Goal: Task Accomplishment & Management: Manage account settings

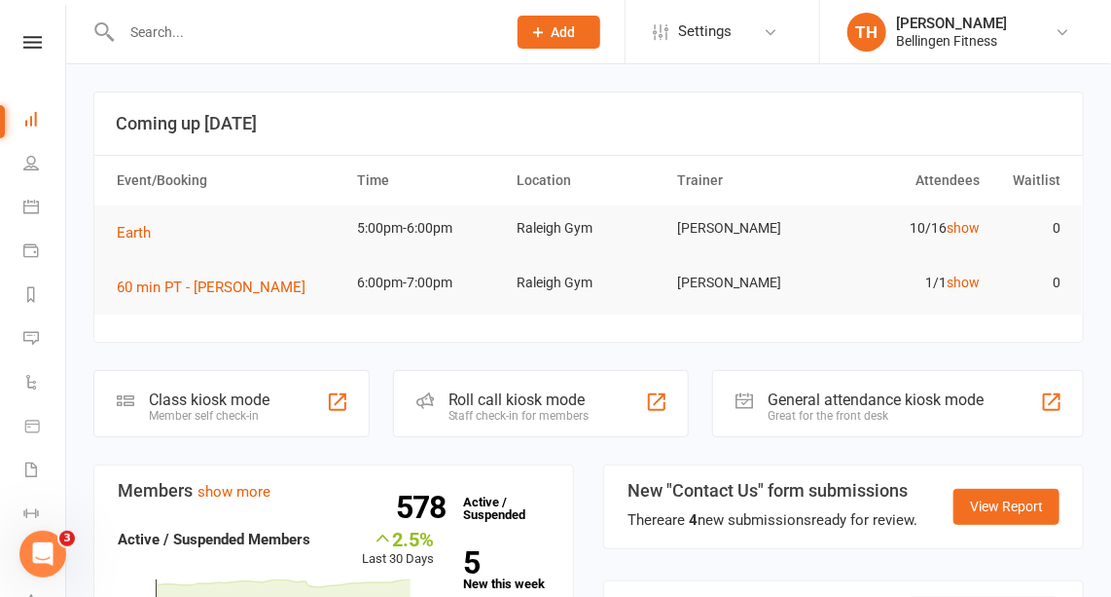
click at [176, 28] on input "text" at bounding box center [304, 31] width 377 height 27
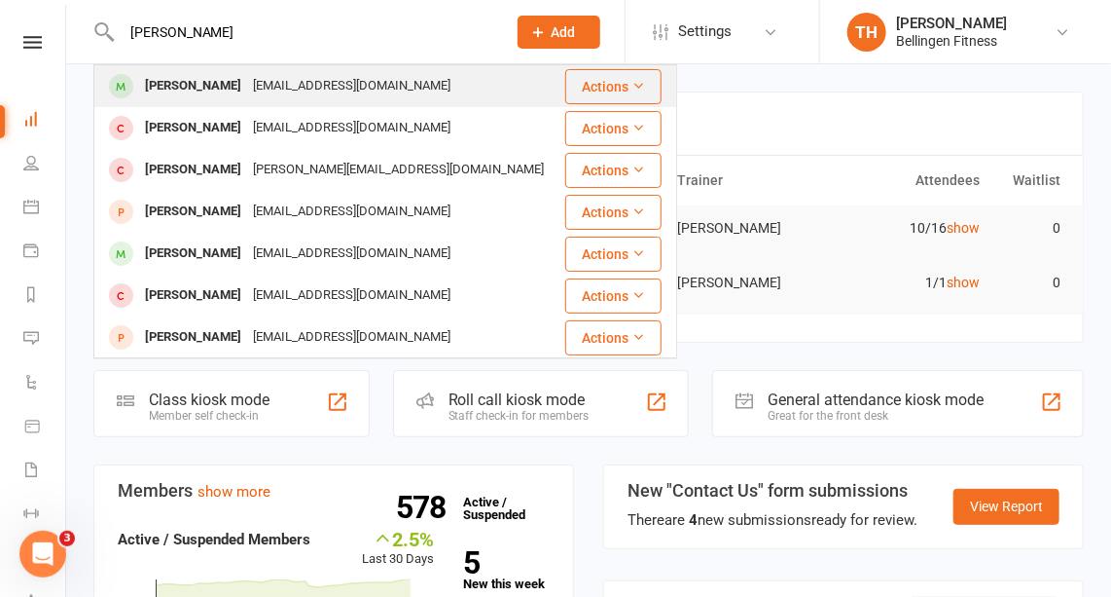
type input "[PERSON_NAME]"
click at [214, 85] on div "[PERSON_NAME]" at bounding box center [193, 86] width 108 height 28
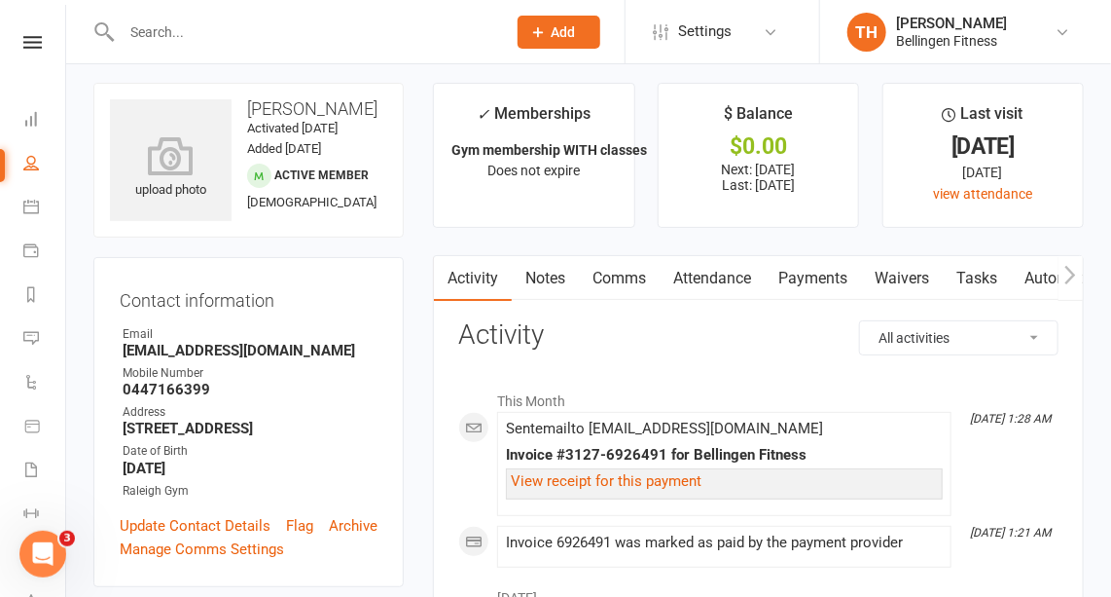
scroll to position [7, 0]
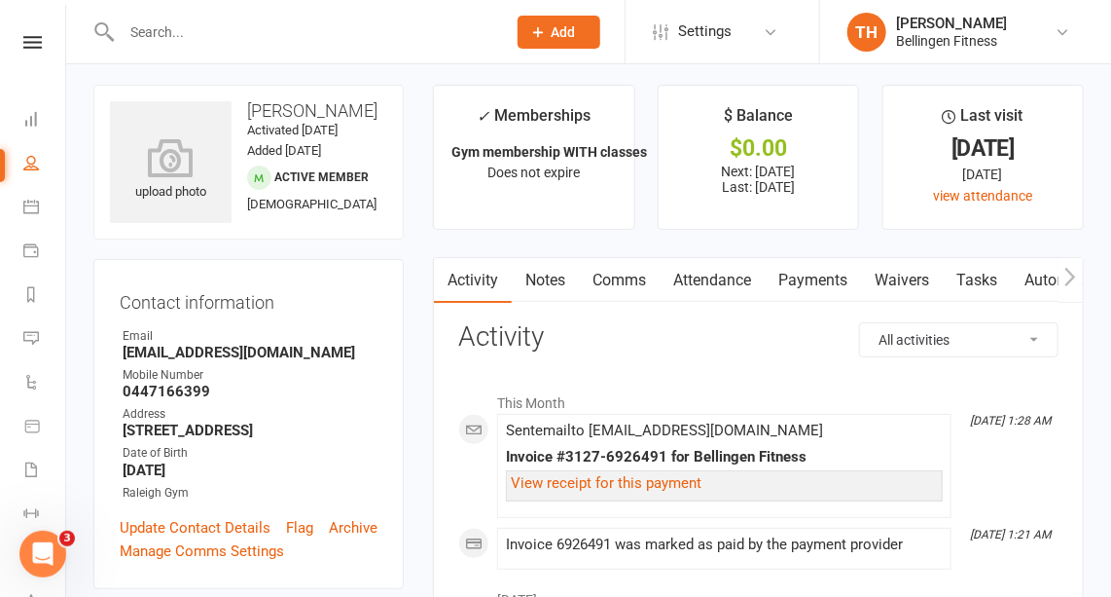
click at [723, 273] on link "Attendance" at bounding box center [712, 280] width 105 height 45
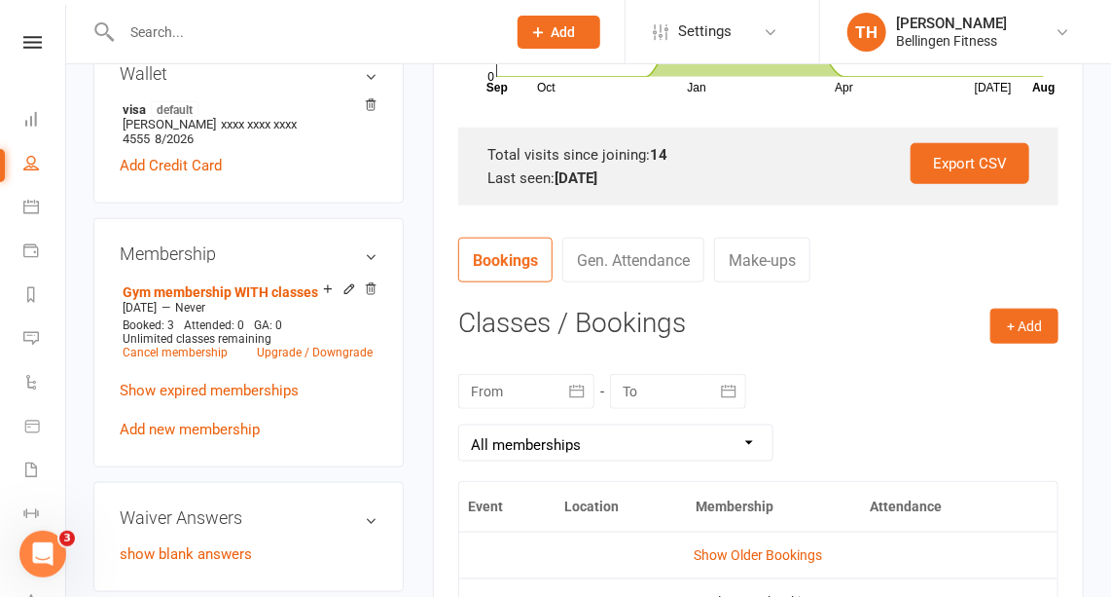
scroll to position [573, 0]
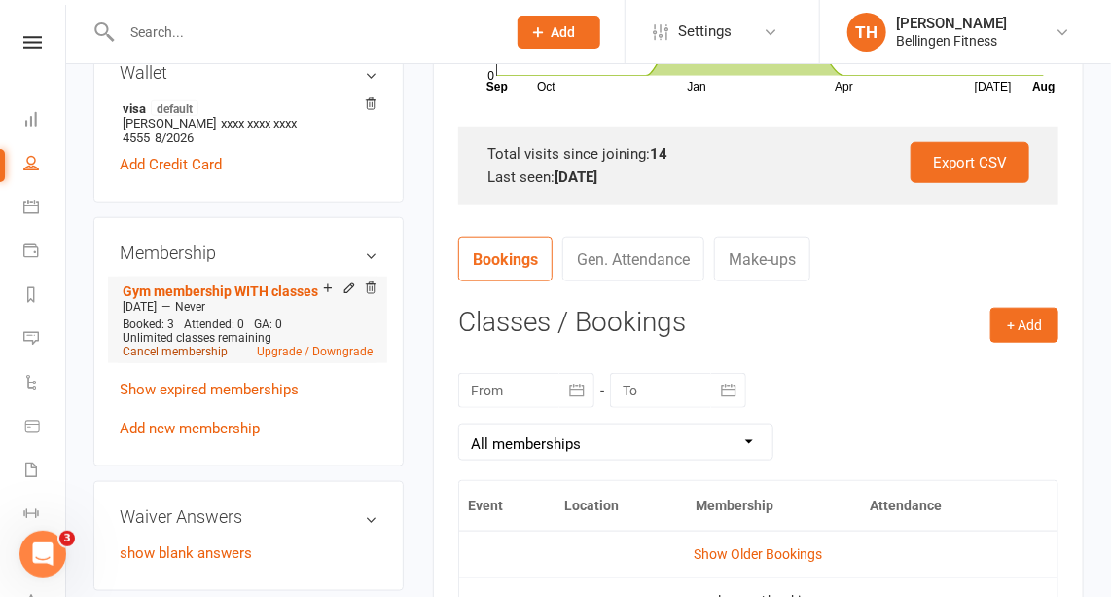
click at [203, 358] on link "Cancel membership" at bounding box center [175, 351] width 105 height 14
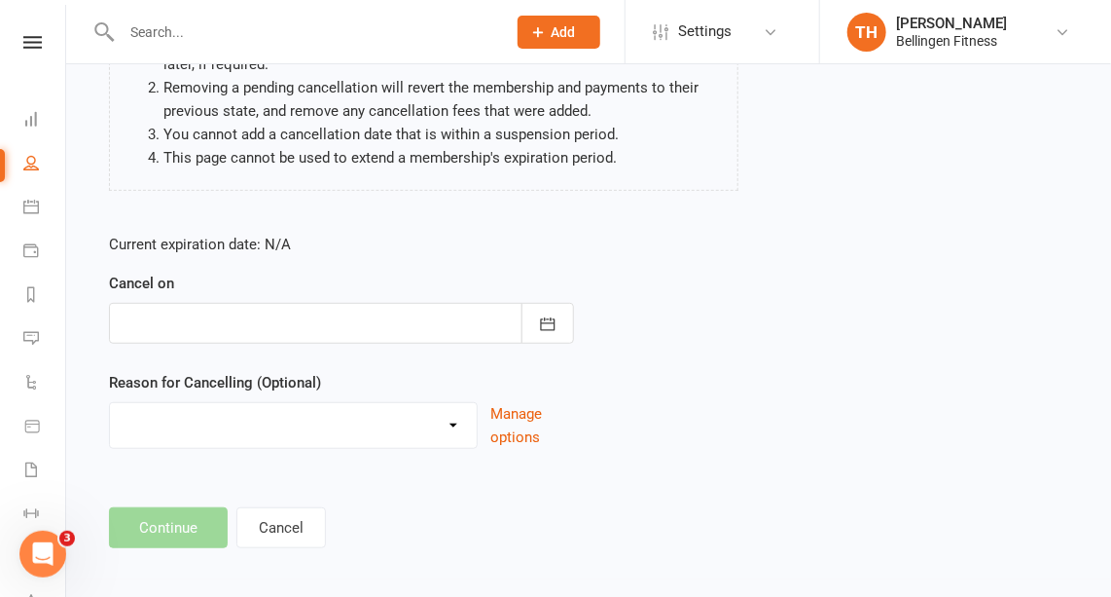
scroll to position [265, 0]
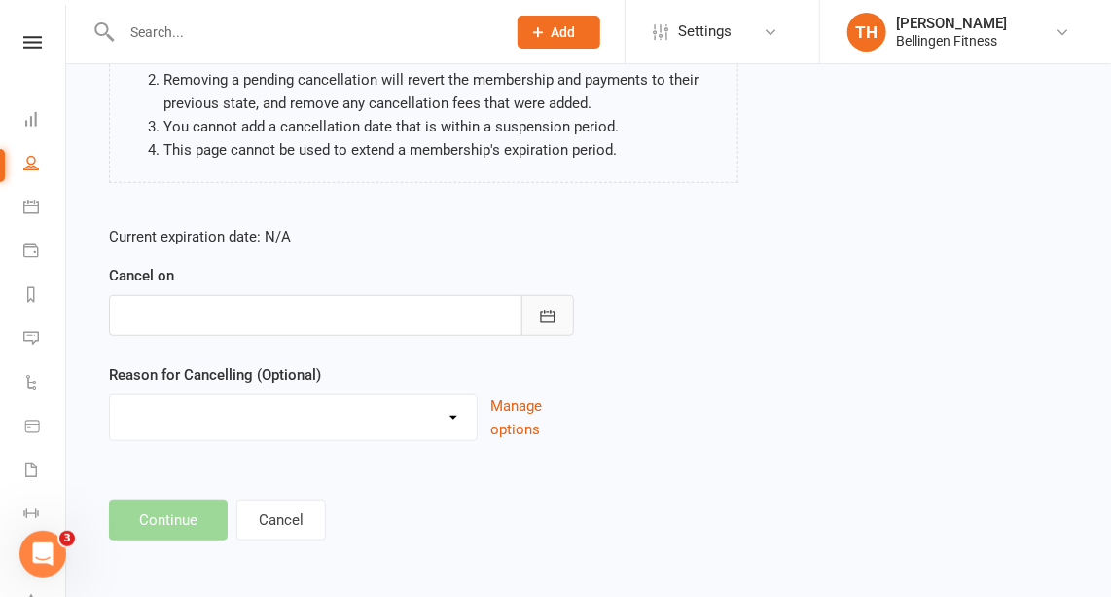
click at [553, 308] on icon "button" at bounding box center [547, 316] width 19 height 19
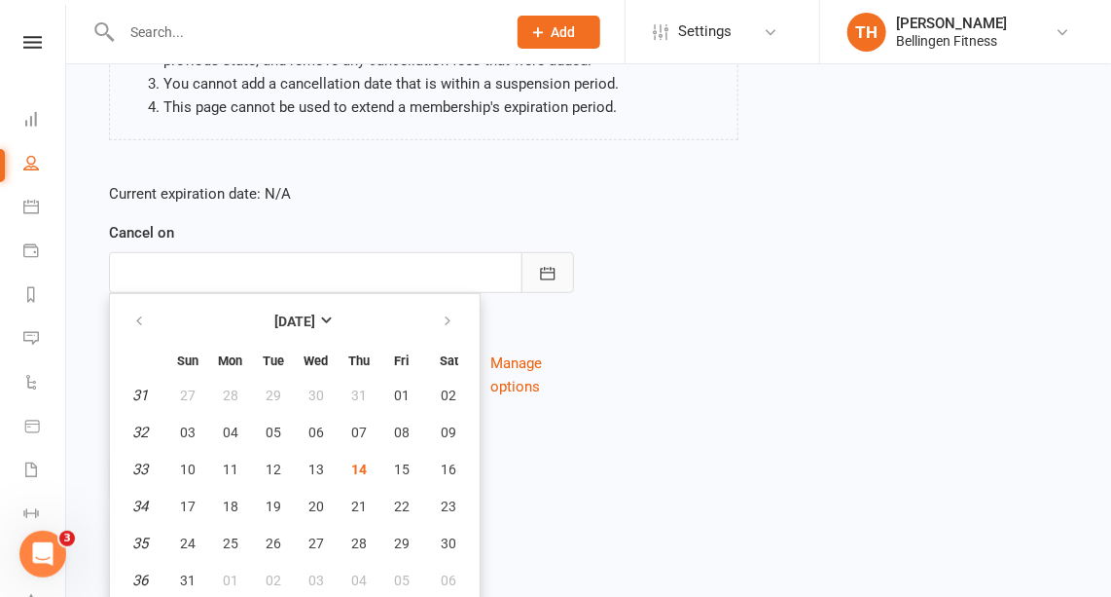
scroll to position [311, 0]
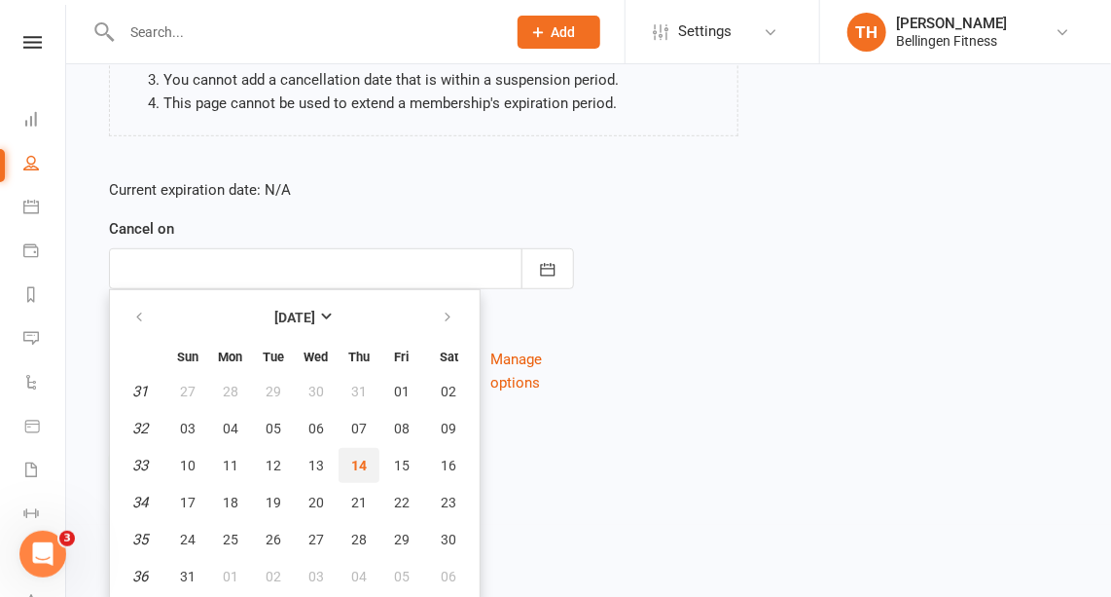
click at [360, 461] on span "14" at bounding box center [359, 465] width 16 height 16
type input "[DATE]"
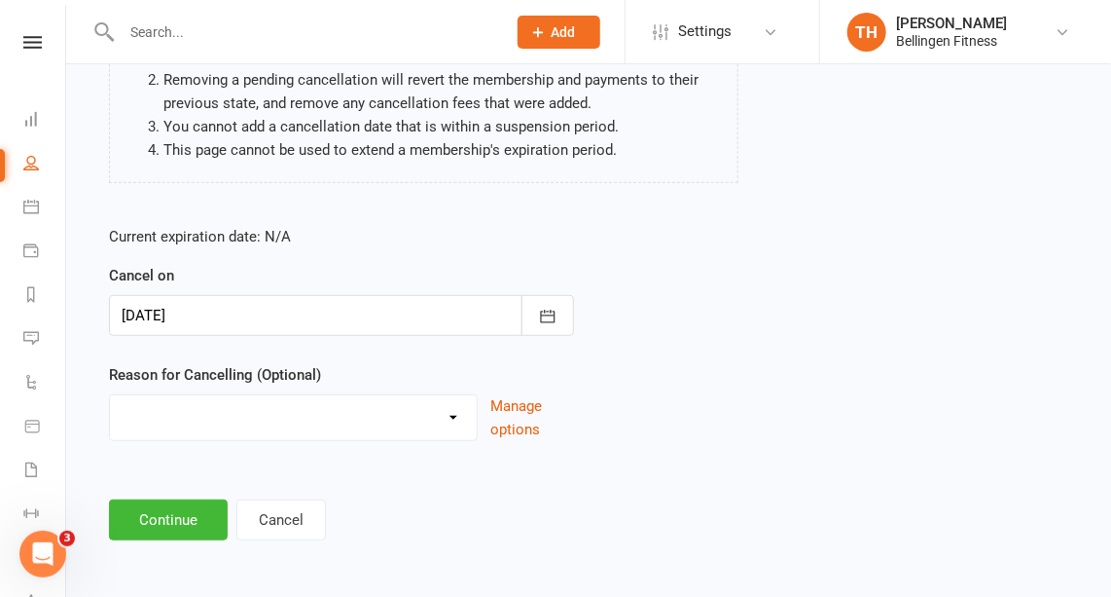
click at [321, 409] on select "Holiday Injury Moving away Other reason" at bounding box center [293, 414] width 367 height 39
select select "3"
click at [110, 395] on select "Holiday Injury Moving away Other reason" at bounding box center [293, 414] width 367 height 39
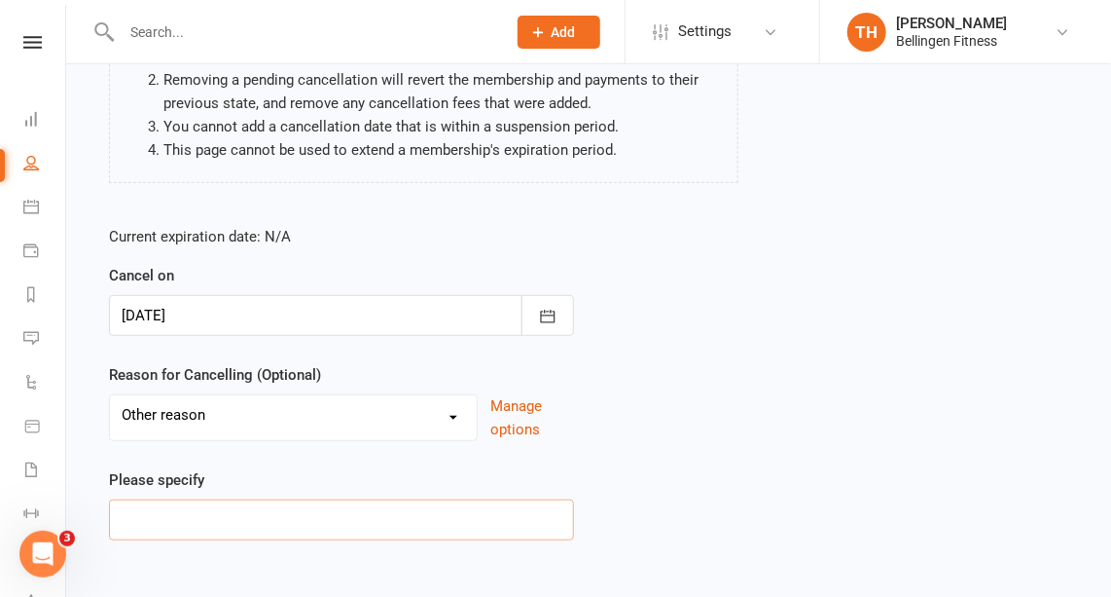
click at [186, 509] on input at bounding box center [341, 519] width 465 height 41
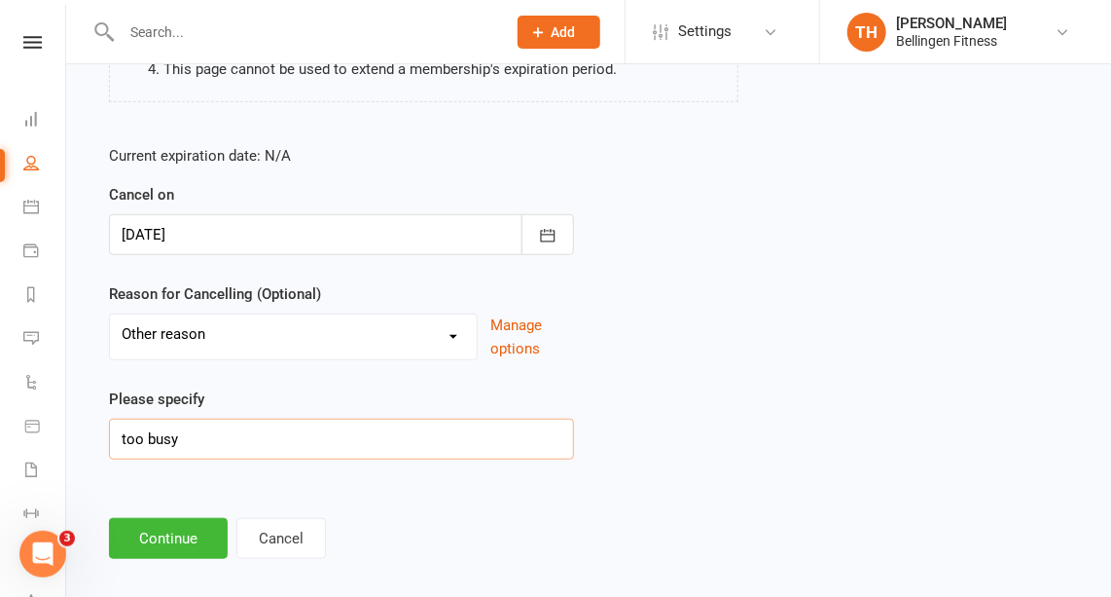
scroll to position [363, 0]
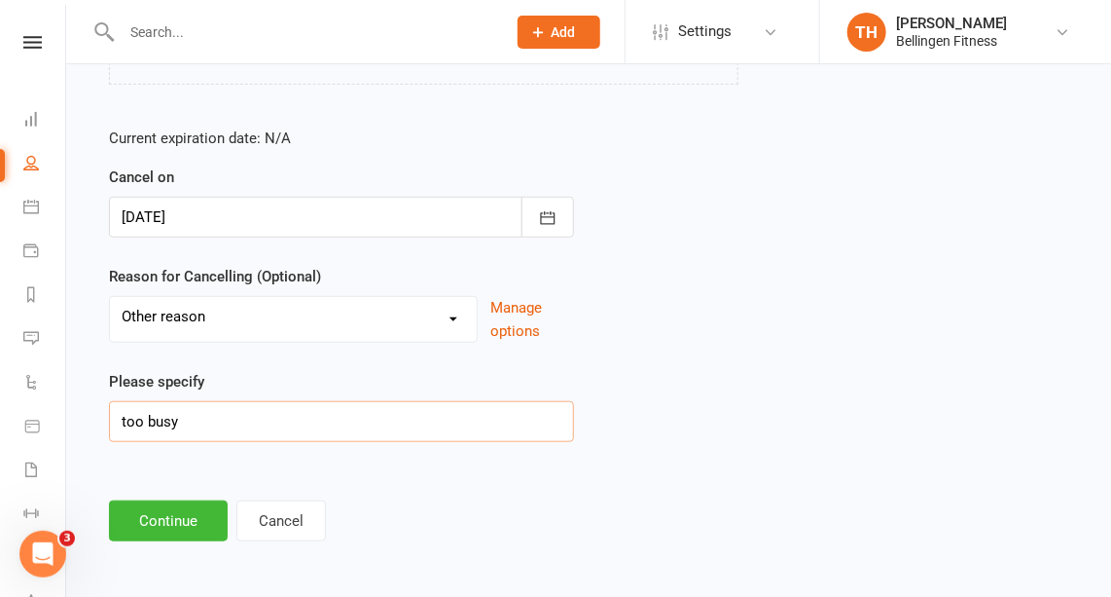
type input "too busy"
click at [186, 509] on button "Continue" at bounding box center [168, 520] width 119 height 41
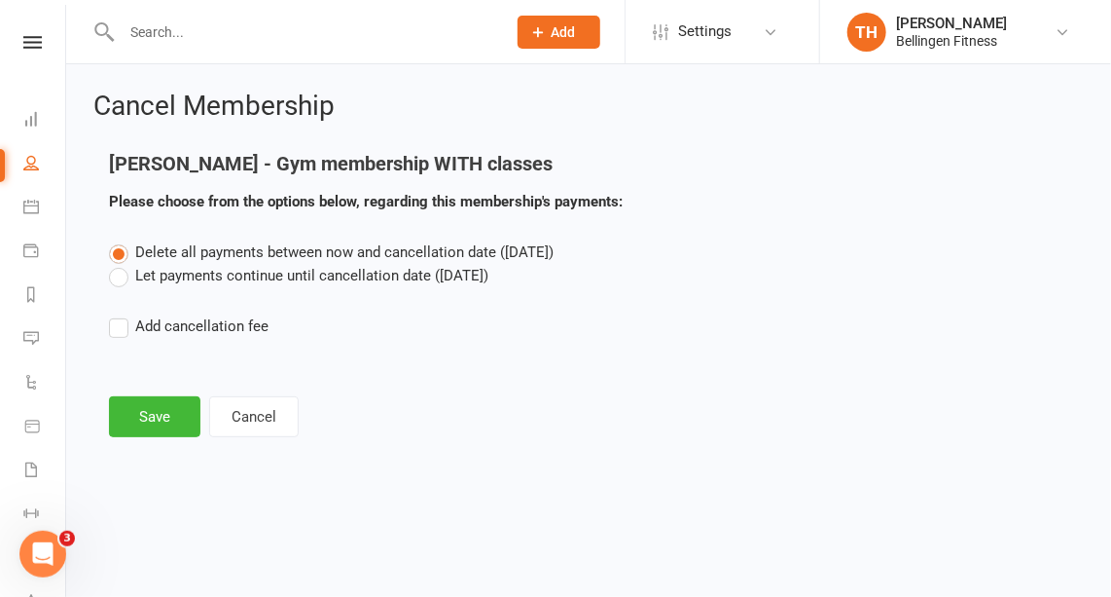
scroll to position [0, 0]
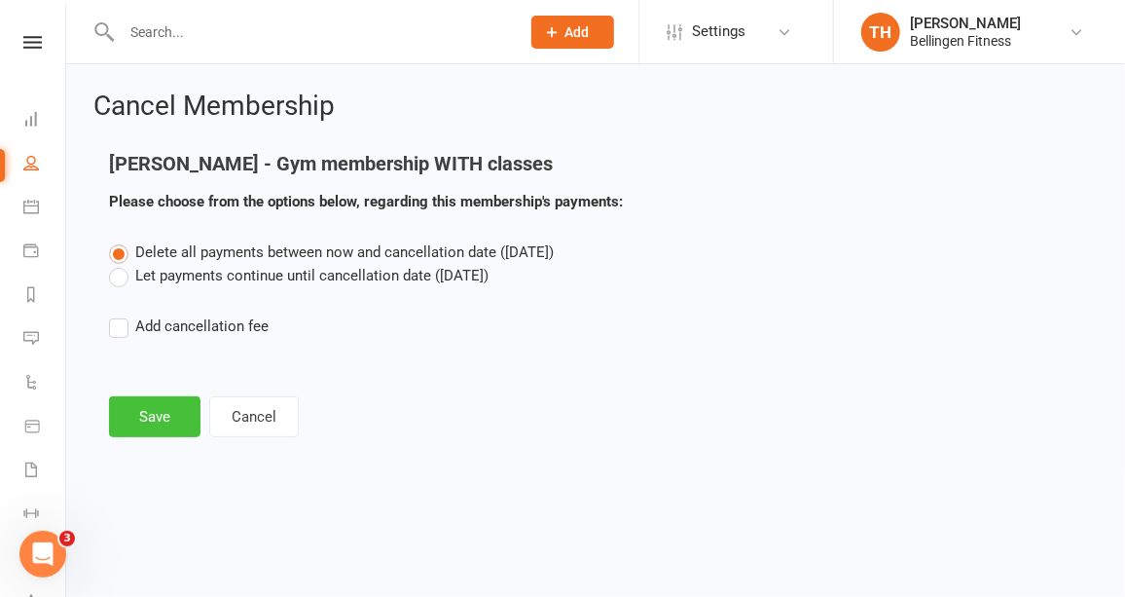
click at [174, 401] on button "Save" at bounding box center [154, 416] width 91 height 41
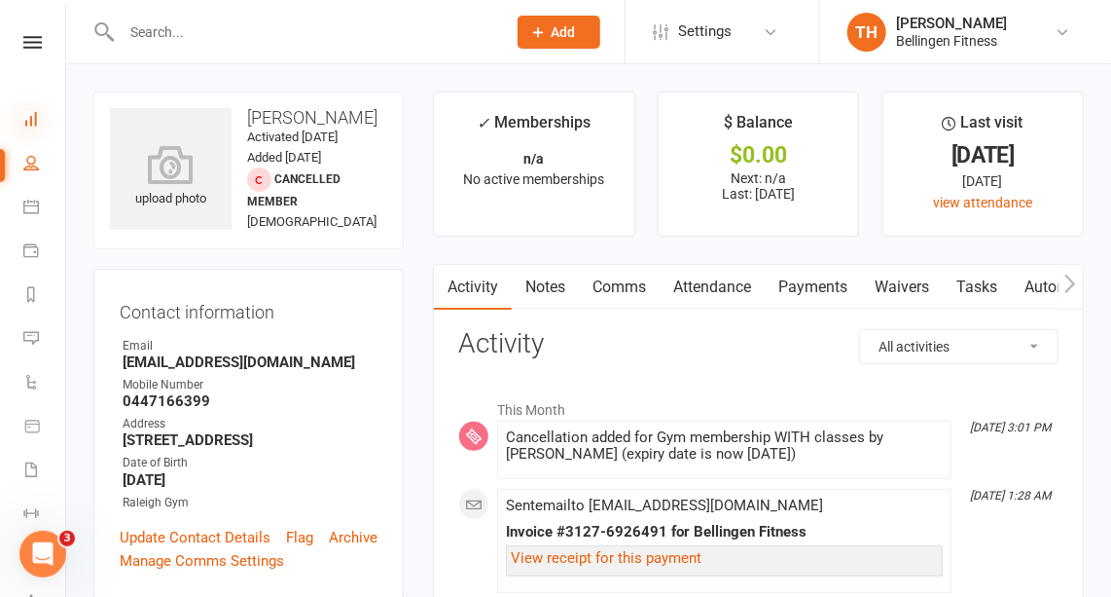
click at [34, 117] on icon at bounding box center [31, 119] width 16 height 16
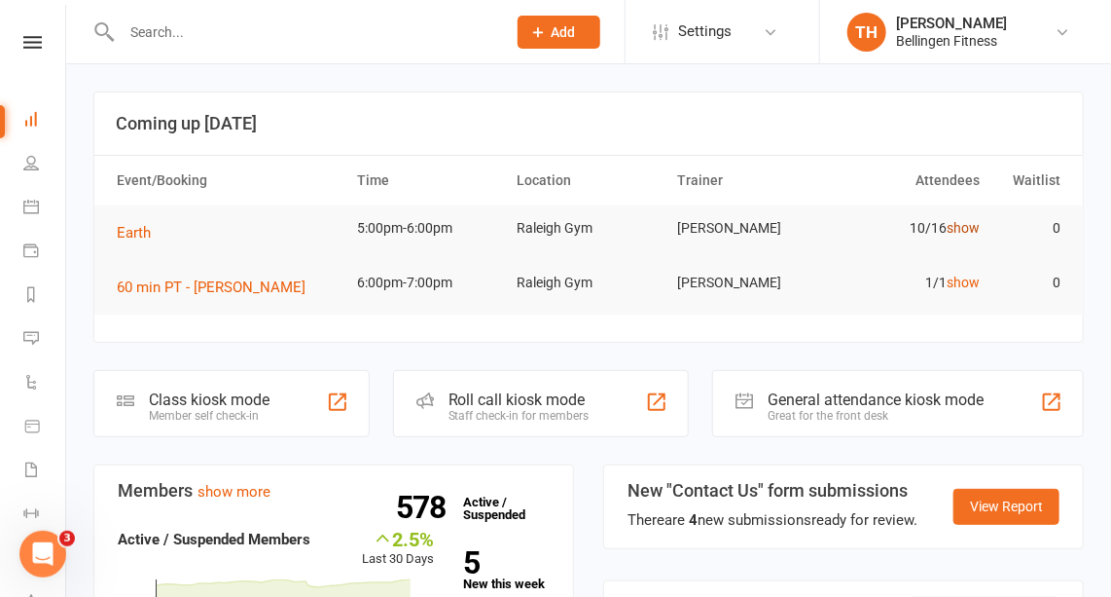
click at [963, 227] on link "show" at bounding box center [964, 228] width 33 height 16
